Goal: Task Accomplishment & Management: Manage account settings

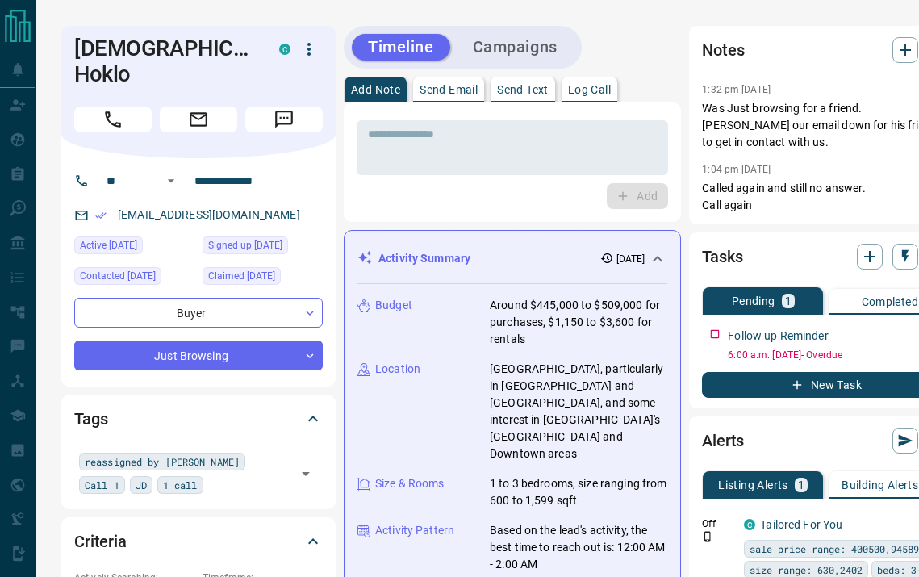
scroll to position [0, 17]
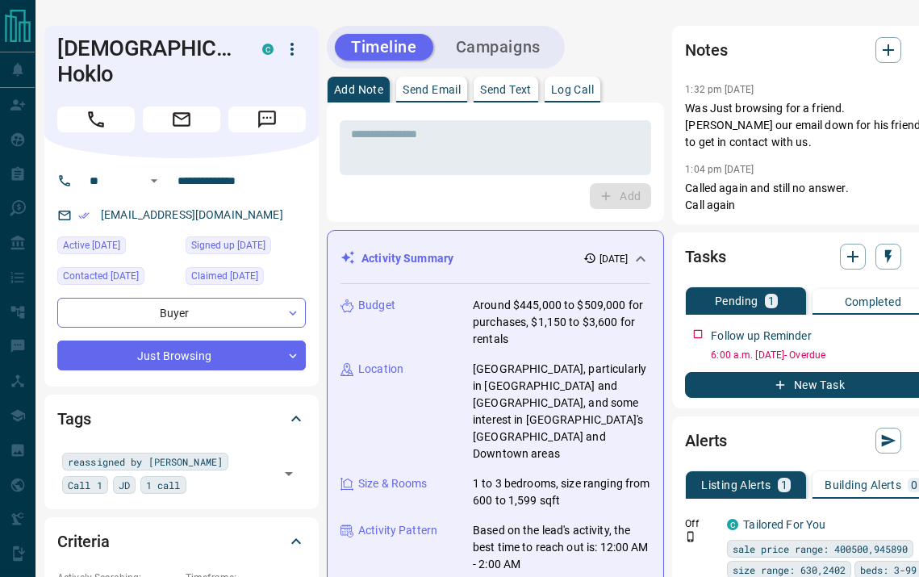
click at [916, 325] on icon "button" at bounding box center [922, 331] width 13 height 13
click at [871, 349] on li "Edit" at bounding box center [870, 345] width 71 height 24
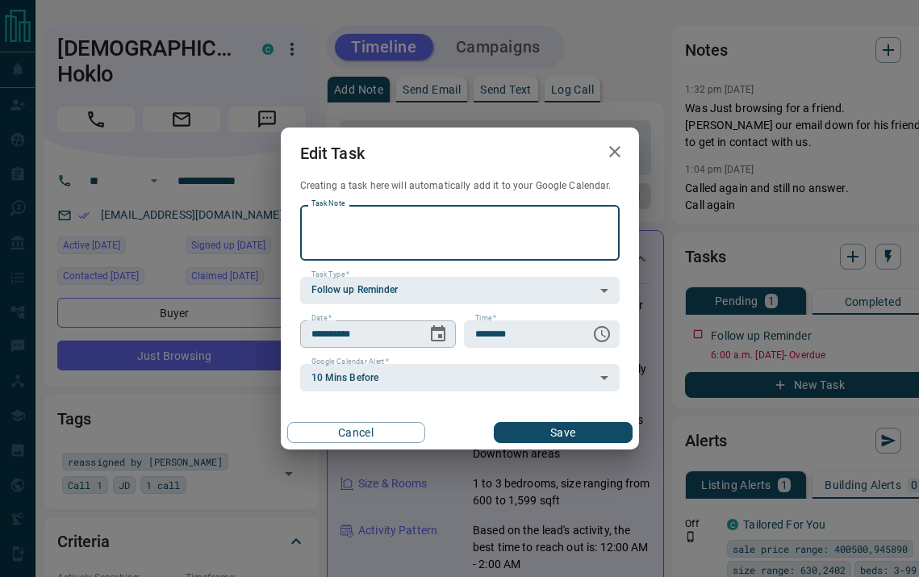
click at [437, 338] on icon "Choose date, selected date is Aug 14, 2025" at bounding box center [437, 333] width 19 height 19
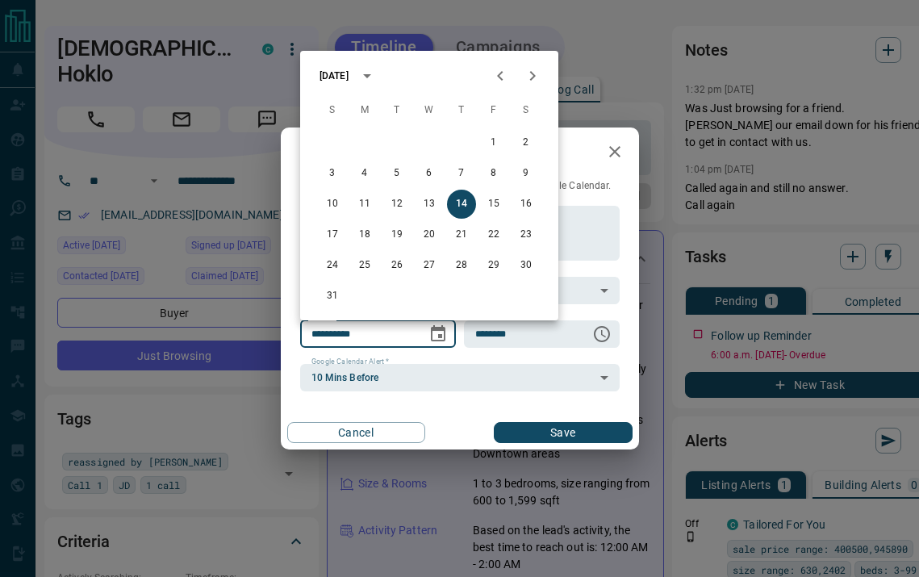
click at [539, 77] on icon "Next month" at bounding box center [532, 75] width 19 height 19
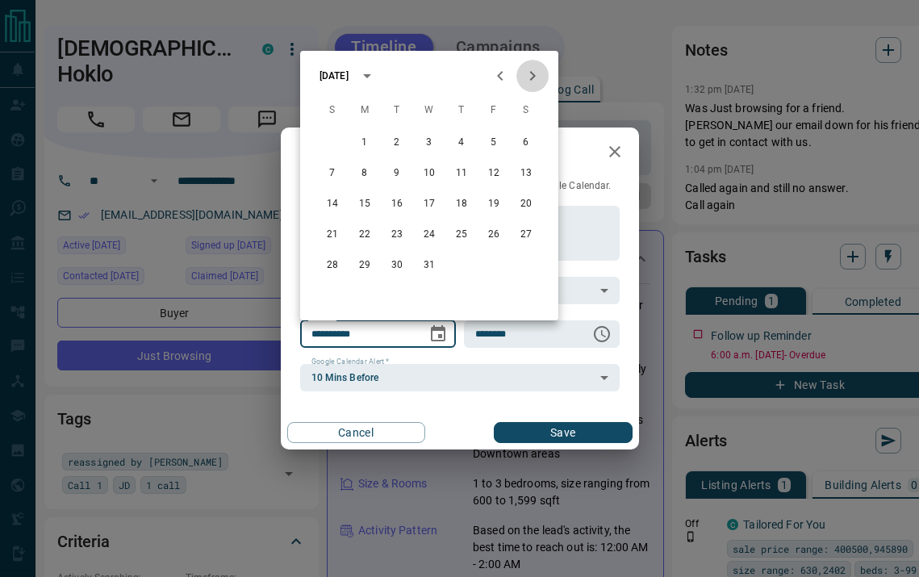
click at [539, 77] on icon "Next month" at bounding box center [532, 75] width 19 height 19
click at [487, 142] on button "6" at bounding box center [493, 142] width 29 height 29
type input "**********"
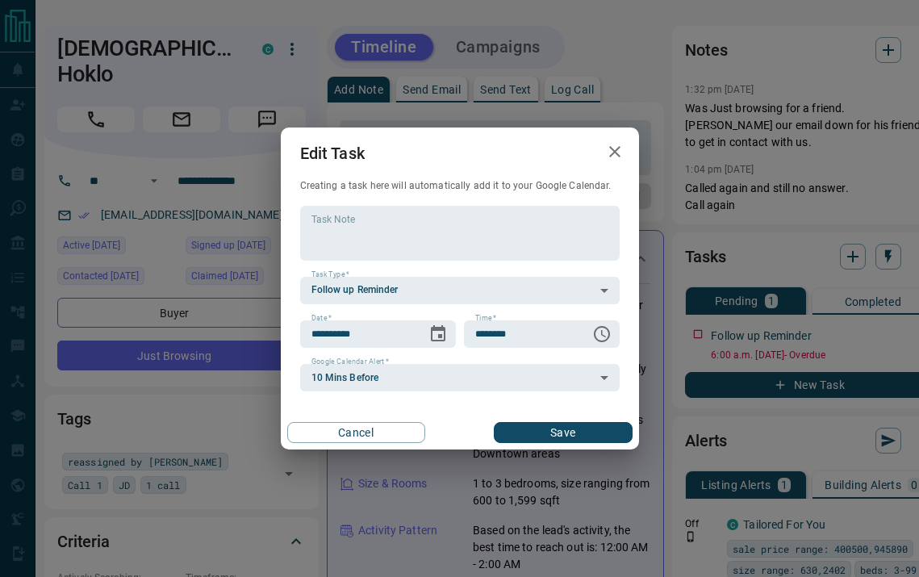
click at [552, 427] on button "Save" at bounding box center [563, 432] width 138 height 21
